Goal: Contribute content: Add original content to the website for others to see

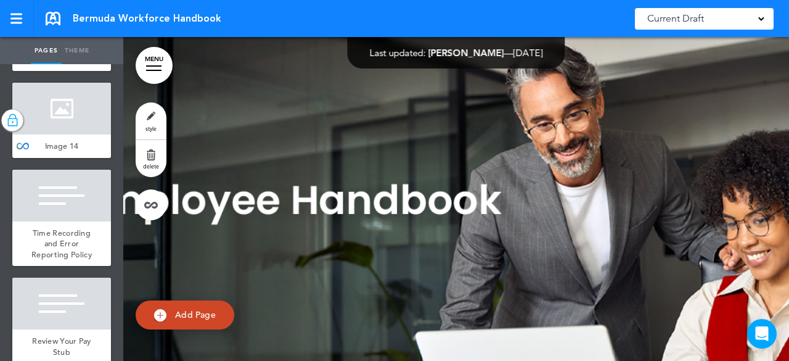
scroll to position [7980, 0]
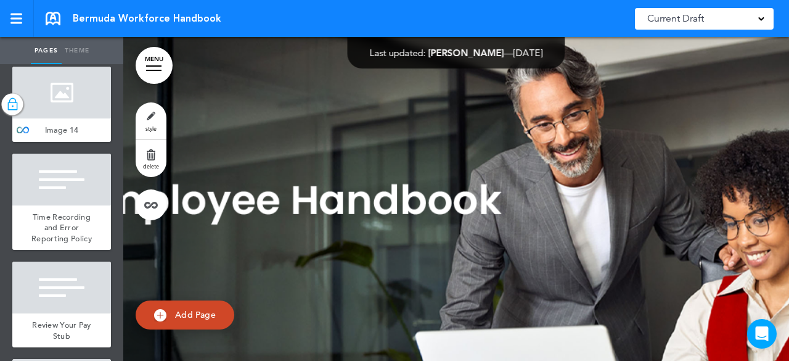
click at [57, 32] on div at bounding box center [61, 6] width 99 height 52
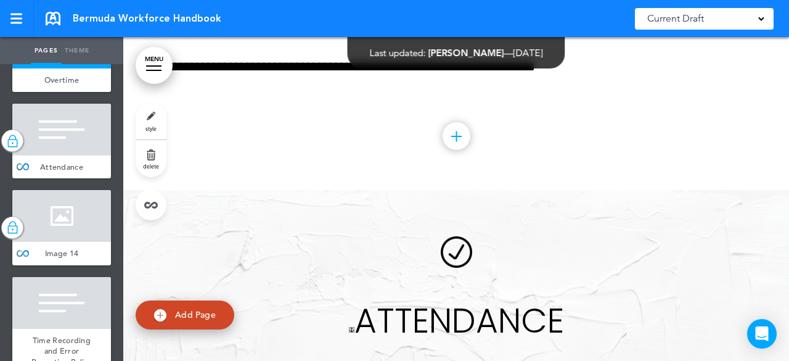
scroll to position [7796, 0]
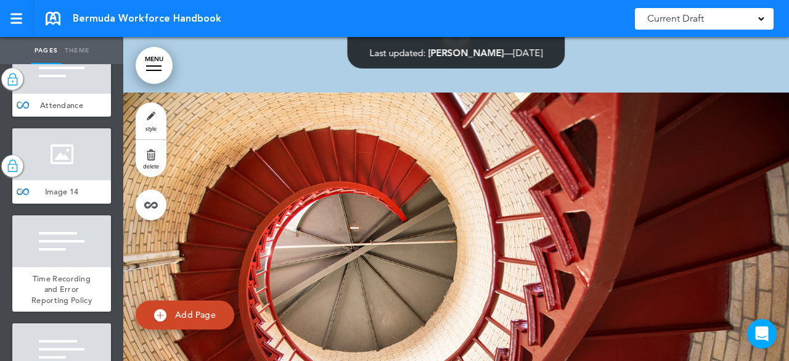
scroll to position [8042, 0]
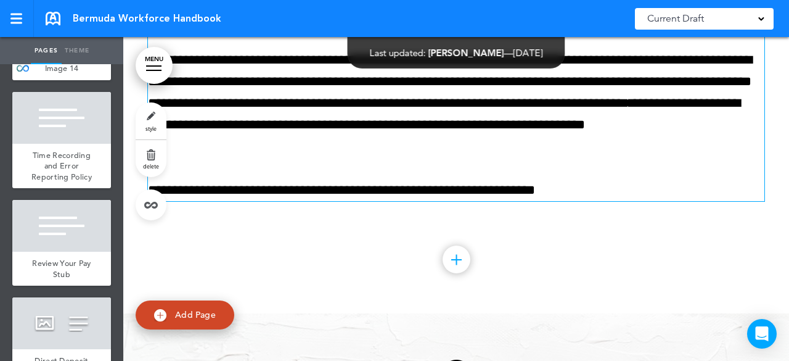
scroll to position [48426, 0]
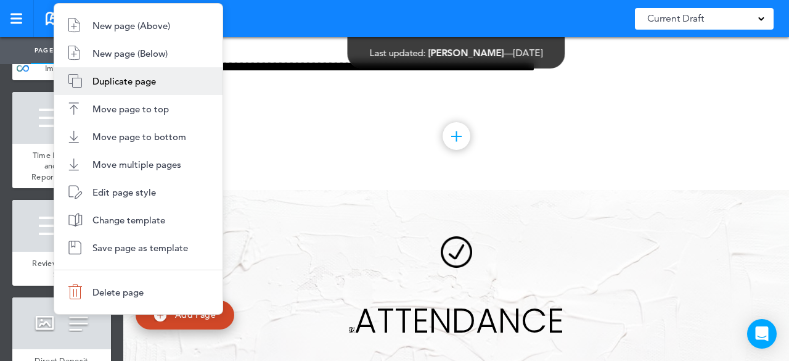
click at [94, 84] on span "Duplicate page" at bounding box center [123, 81] width 63 height 12
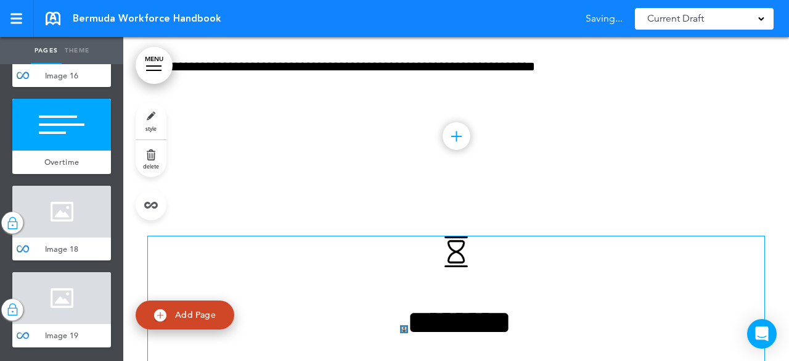
scroll to position [10515, 0]
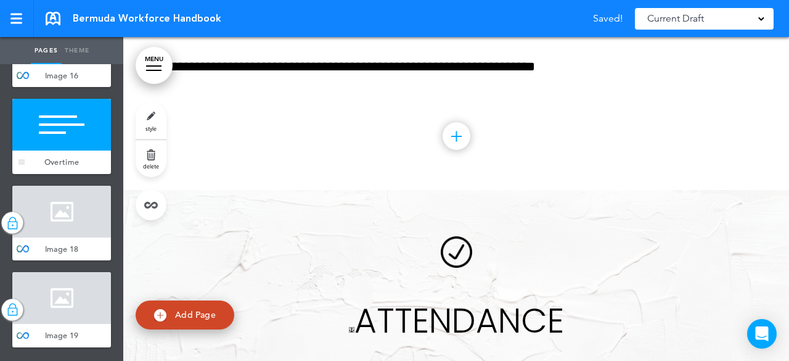
click at [70, 150] on div at bounding box center [61, 125] width 99 height 52
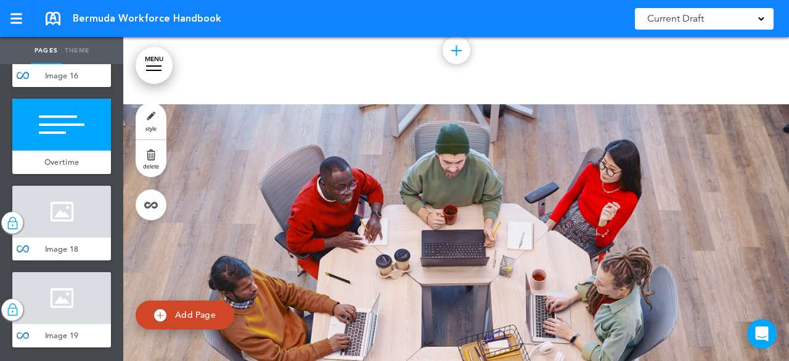
scroll to position [62806, 0]
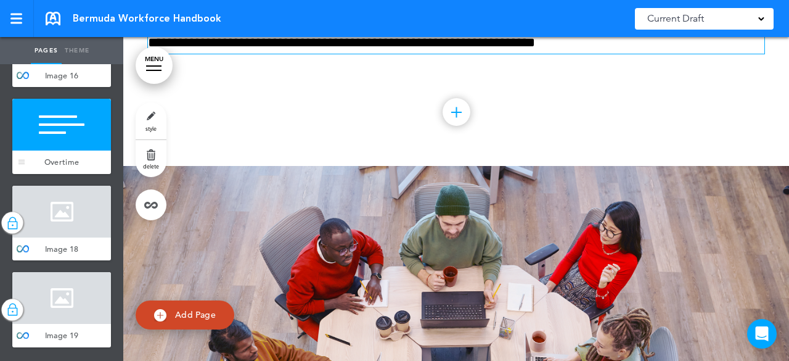
click at [55, 150] on div at bounding box center [61, 125] width 99 height 52
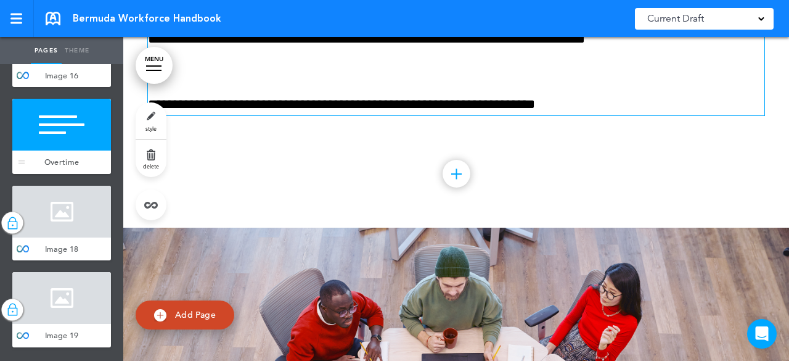
scroll to position [10392, 0]
click at [153, 60] on link "MENU" at bounding box center [154, 65] width 37 height 37
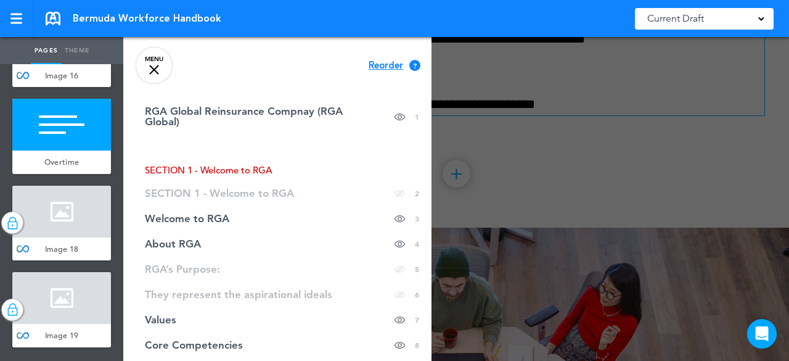
click at [159, 68] on link "MENU" at bounding box center [154, 65] width 37 height 37
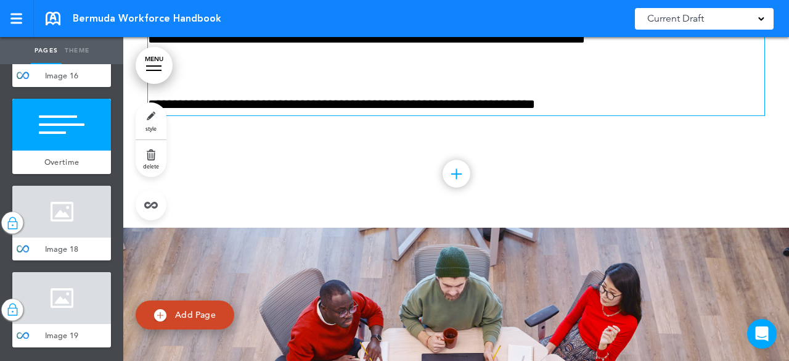
drag, startPoint x: 53, startPoint y: 302, endPoint x: 42, endPoint y: 295, distance: 13.3
click at [33, 97] on li "add page" at bounding box center [61, 92] width 99 height 9
type input "********"
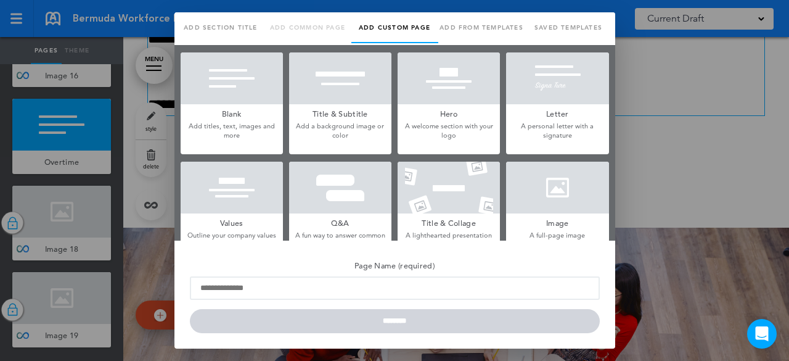
scroll to position [0, 0]
click at [547, 26] on link "Saved templates" at bounding box center [568, 27] width 87 height 31
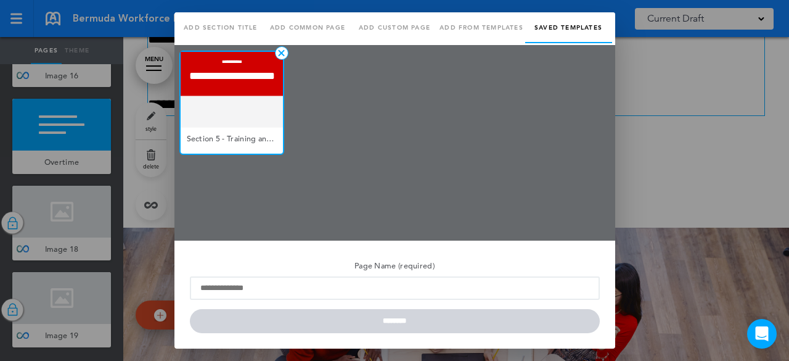
click at [251, 113] on div at bounding box center [232, 90] width 102 height 77
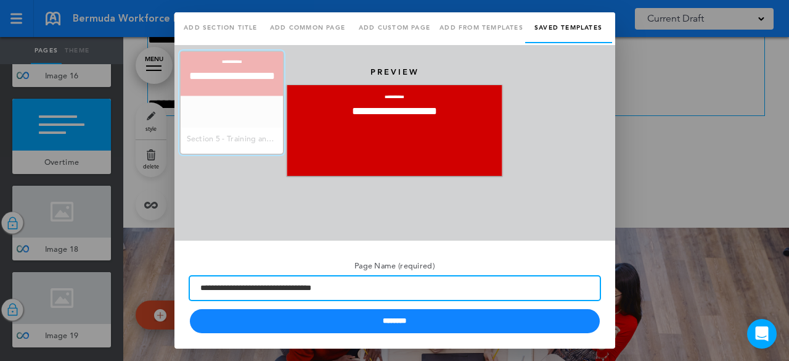
click at [234, 289] on input "**********" at bounding box center [395, 287] width 410 height 23
drag, startPoint x: 348, startPoint y: 284, endPoint x: 245, endPoint y: 287, distance: 102.9
click at [245, 287] on input "**********" at bounding box center [395, 287] width 410 height 23
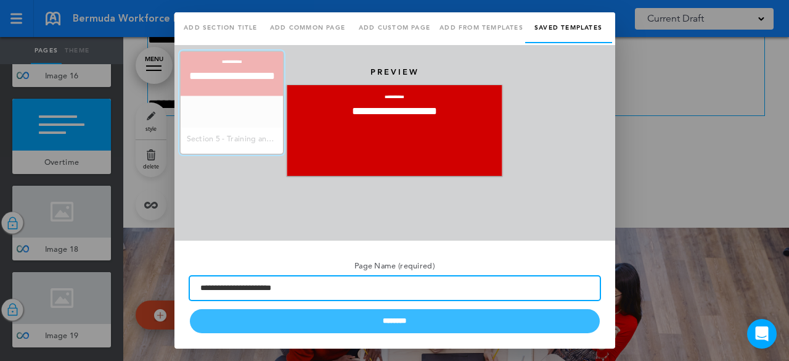
type input "**********"
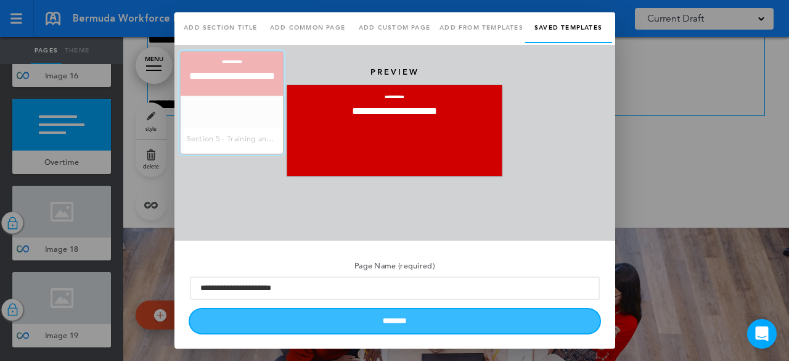
click at [404, 322] on input "********" at bounding box center [395, 321] width 410 height 24
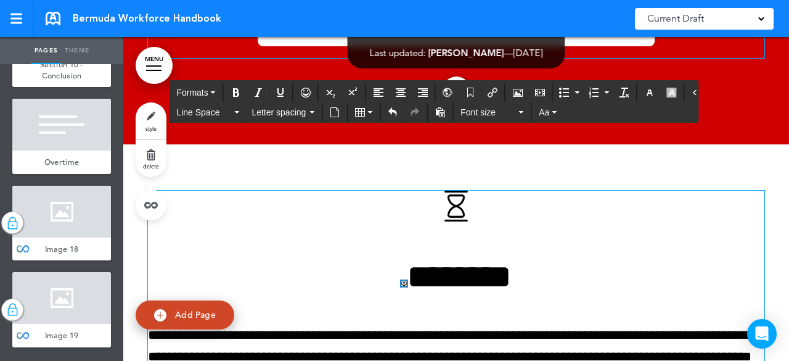
scroll to position [62744, 0]
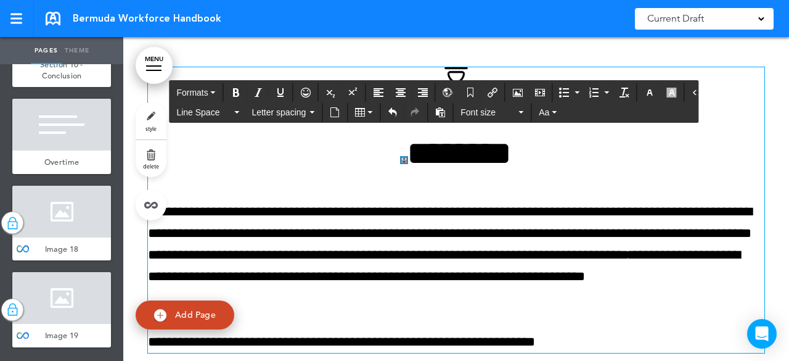
drag, startPoint x: 576, startPoint y: 218, endPoint x: 255, endPoint y: 159, distance: 325.9
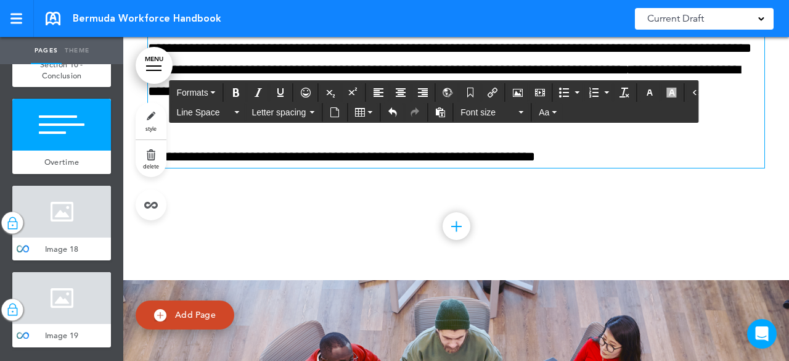
scroll to position [63053, 0]
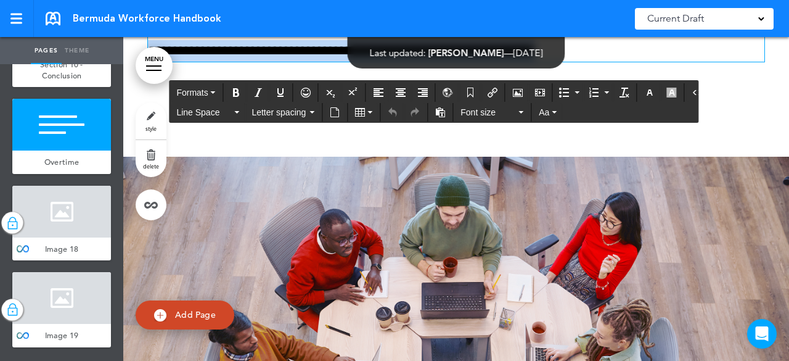
drag, startPoint x: 631, startPoint y: 295, endPoint x: 137, endPoint y: 166, distance: 510.3
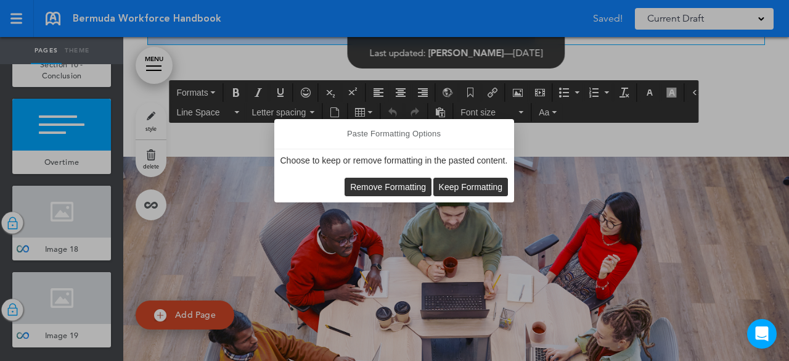
click at [393, 185] on span "Remove Formatting" at bounding box center [388, 187] width 76 height 10
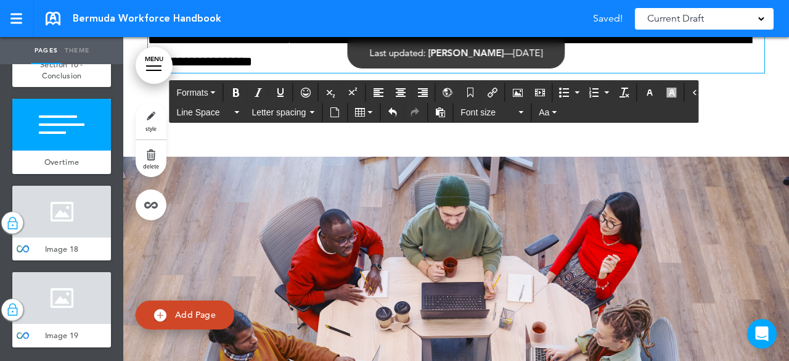
scroll to position [62991, 0]
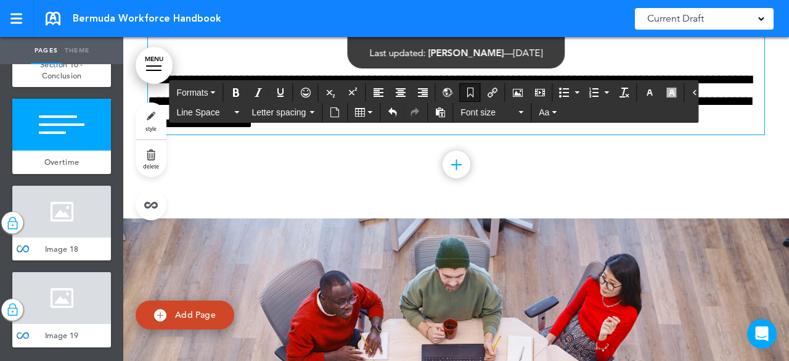
drag, startPoint x: 537, startPoint y: 163, endPoint x: 372, endPoint y: 169, distance: 165.3
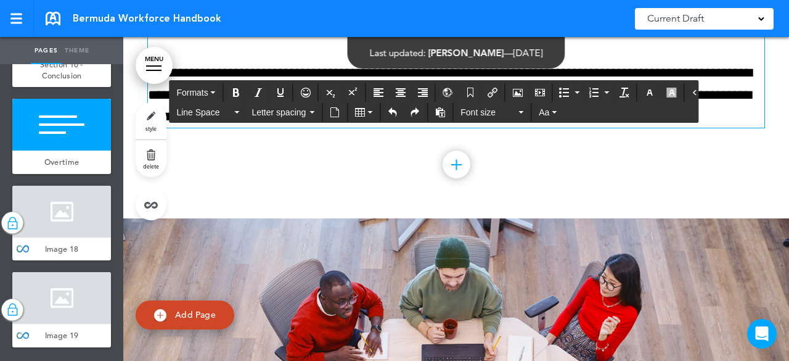
drag, startPoint x: 508, startPoint y: 156, endPoint x: 626, endPoint y: 164, distance: 118.6
drag, startPoint x: 577, startPoint y: 153, endPoint x: 301, endPoint y: 151, distance: 276.7
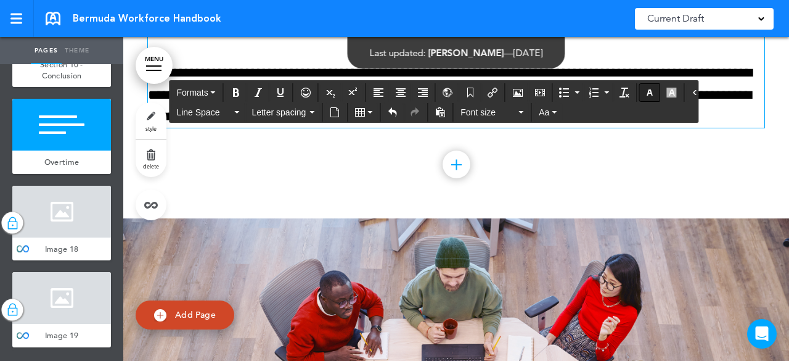
click at [640, 84] on button "button" at bounding box center [650, 92] width 20 height 17
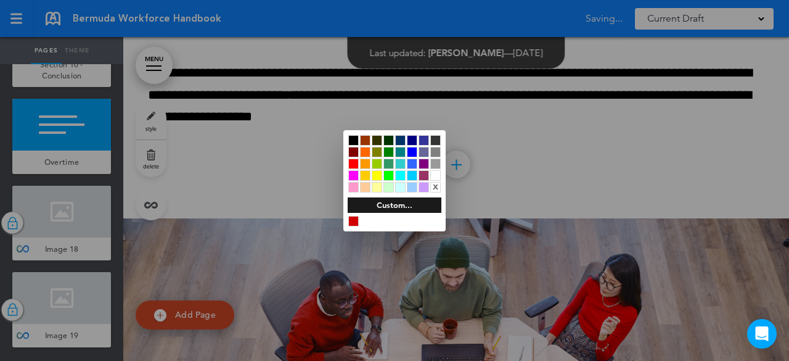
click at [357, 216] on div at bounding box center [353, 221] width 10 height 10
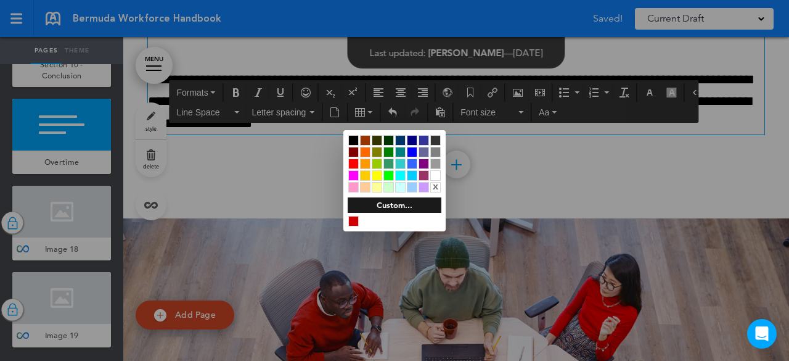
click at [647, 187] on div at bounding box center [394, 180] width 789 height 361
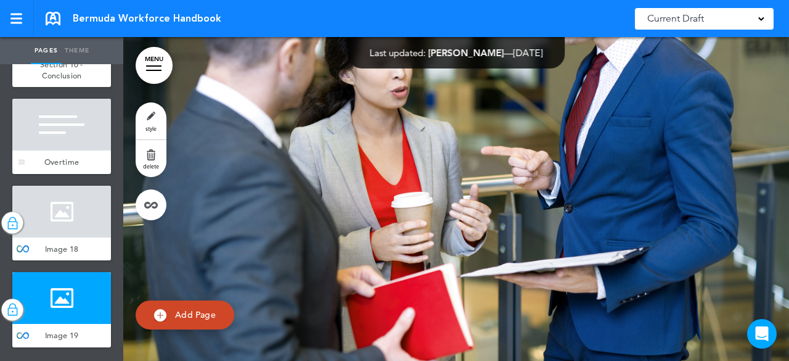
scroll to position [10574, 0]
click at [62, 150] on div at bounding box center [61, 125] width 99 height 52
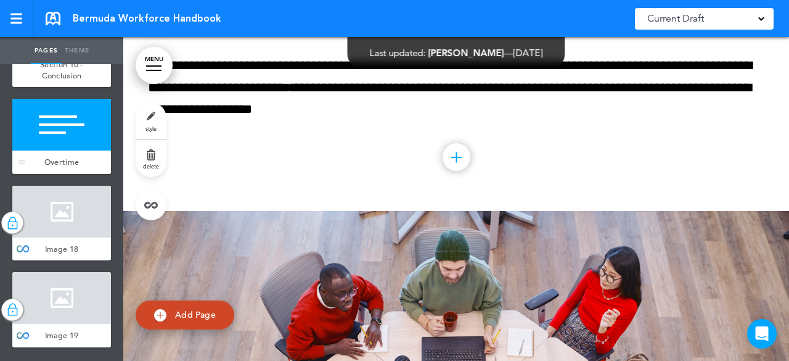
scroll to position [62981, 0]
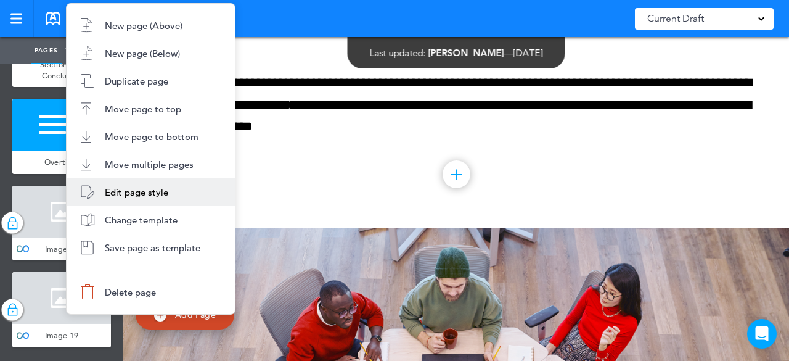
click at [154, 184] on li "Edit page style" at bounding box center [151, 192] width 168 height 28
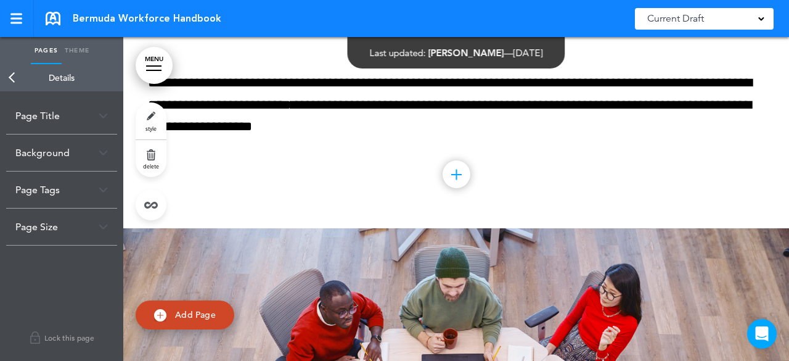
click at [84, 111] on div "Page Title" at bounding box center [61, 115] width 111 height 36
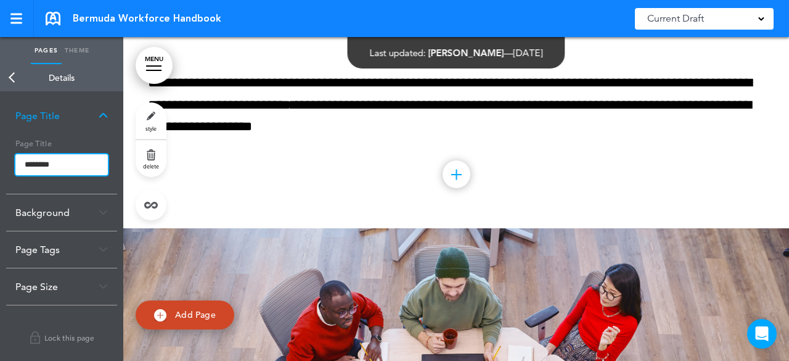
drag, startPoint x: 71, startPoint y: 161, endPoint x: 0, endPoint y: 164, distance: 70.9
click at [0, 164] on div "**********" at bounding box center [61, 225] width 123 height 269
type input "**********"
click at [4, 71] on body "Make this page common so it is available in other handbooks. This handbook [GEO…" at bounding box center [394, 180] width 789 height 361
click at [14, 78] on link "Back" at bounding box center [12, 77] width 25 height 27
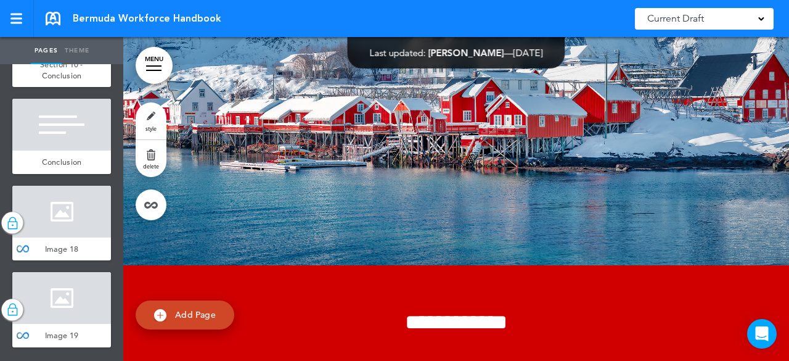
scroll to position [62448, 0]
